Goal: Information Seeking & Learning: Learn about a topic

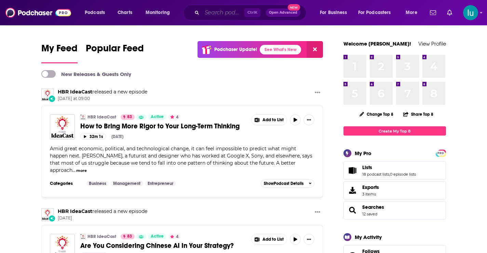
click at [215, 12] on input "Search podcasts, credits, & more..." at bounding box center [223, 12] width 42 height 11
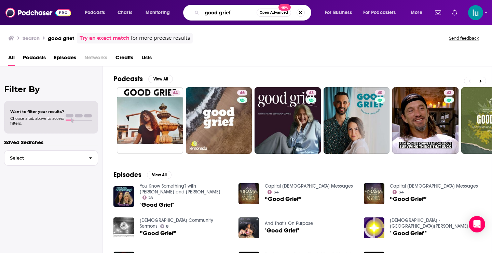
click at [240, 11] on input "good grief" at bounding box center [229, 12] width 55 height 11
type input "good grief [PERSON_NAME]"
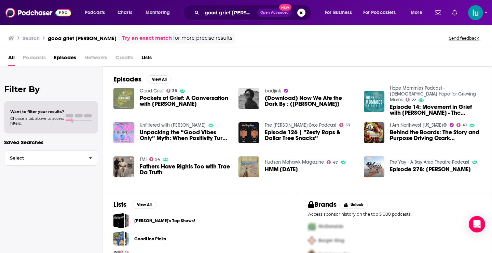
click at [124, 99] on img "Pockets of Grief: A Conversation with Mallory McCollum" at bounding box center [124, 98] width 21 height 21
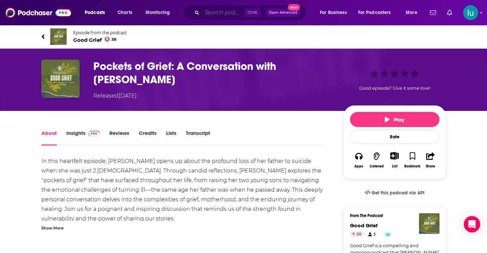
click at [236, 12] on input "Search podcasts, credits, & more..." at bounding box center [223, 12] width 42 height 11
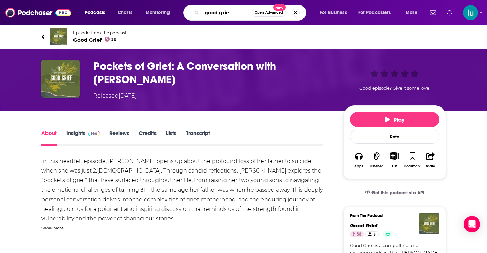
type input "good grief"
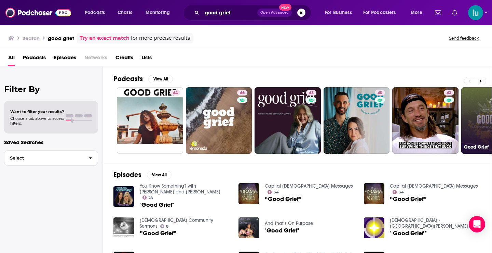
click at [485, 116] on link "38 Good Grief" at bounding box center [495, 120] width 66 height 66
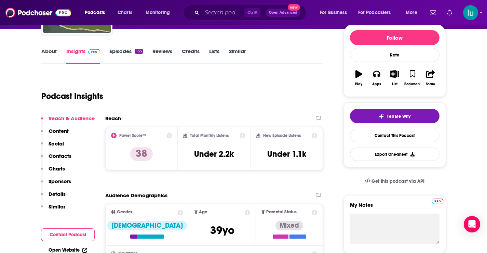
scroll to position [19, 0]
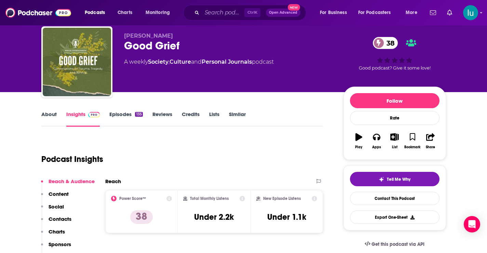
click at [47, 112] on link "About" at bounding box center [48, 119] width 15 height 16
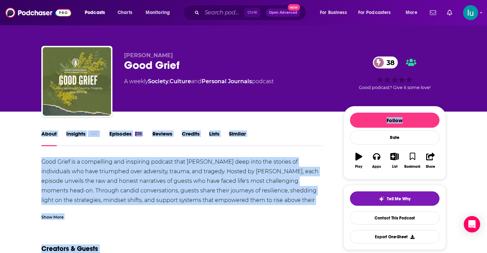
drag, startPoint x: 487, startPoint y: 85, endPoint x: 484, endPoint y: 114, distance: 28.2
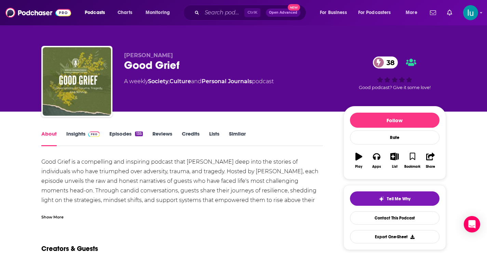
click at [77, 135] on link "Insights" at bounding box center [83, 138] width 34 height 16
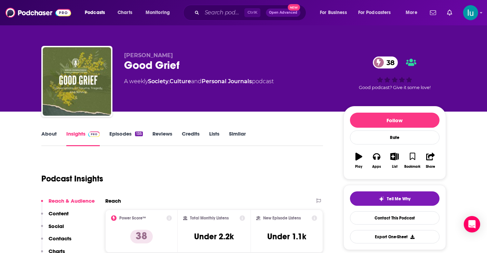
scroll to position [97, 0]
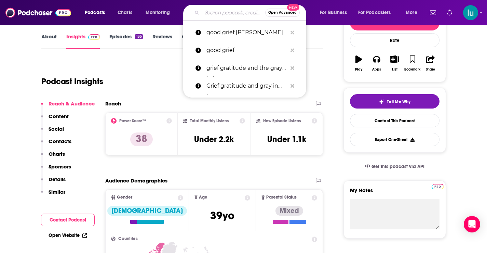
click at [215, 11] on input "Search podcasts, credits, & more..." at bounding box center [233, 12] width 63 height 11
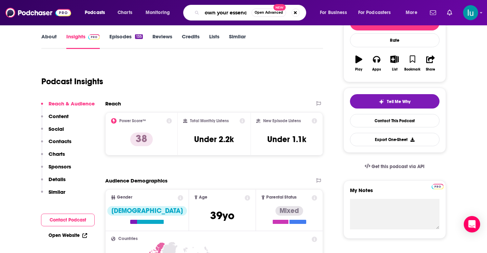
type input "own your essence"
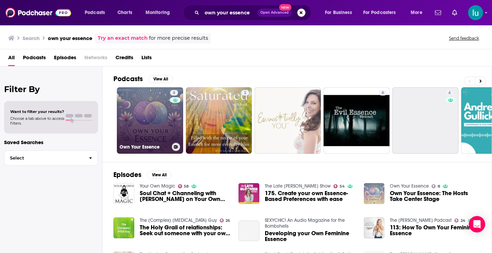
click at [155, 109] on link "8 Own Your Essence" at bounding box center [150, 120] width 66 height 66
